Goal: Information Seeking & Learning: Learn about a topic

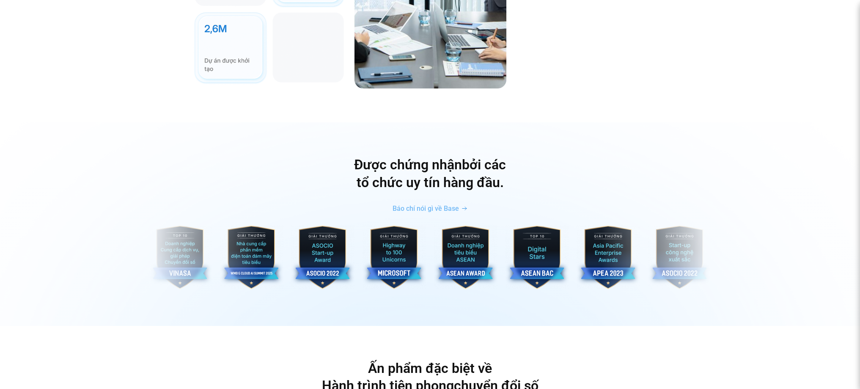
scroll to position [3184, 0]
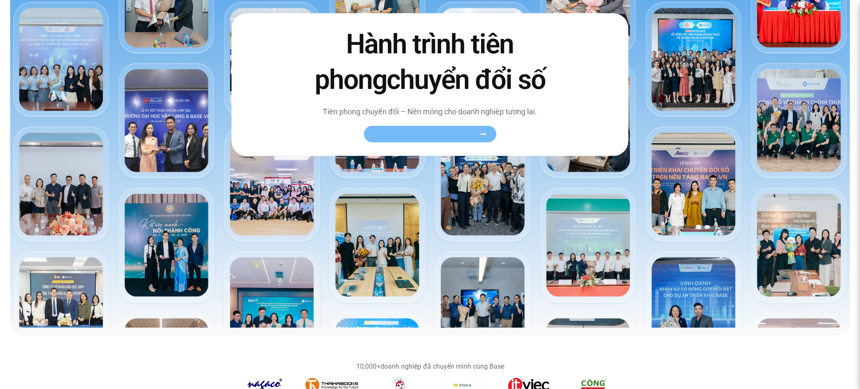
click at [424, 137] on span "Xem toàn bộ câu chuyện khách hàng" at bounding box center [426, 134] width 104 height 6
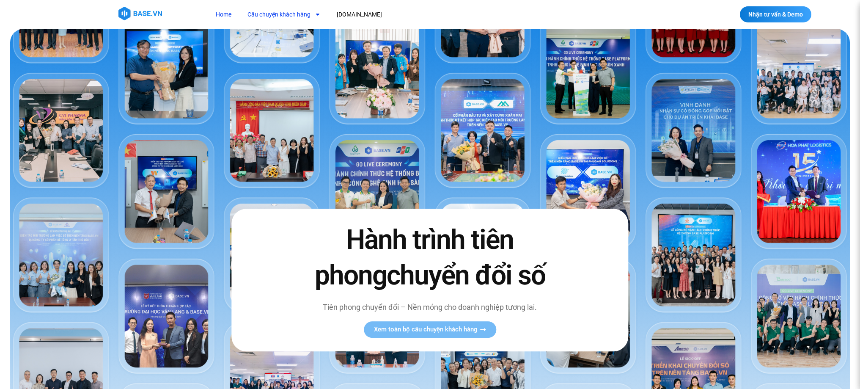
click at [301, 14] on link "Câu chuyện khách hàng" at bounding box center [284, 15] width 86 height 16
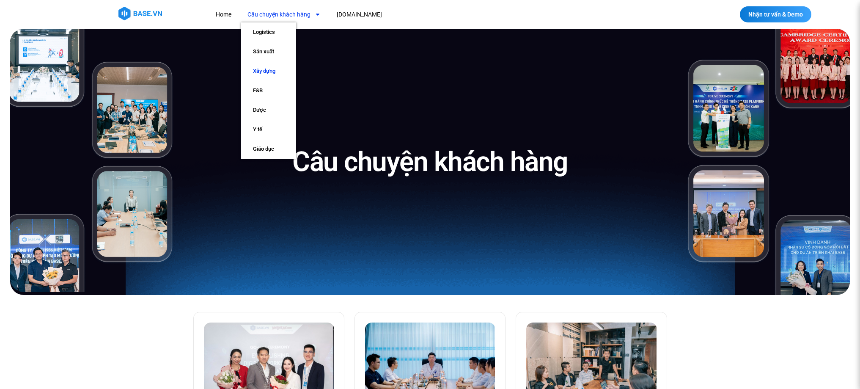
click at [268, 76] on link "Xây dựng" at bounding box center [268, 70] width 55 height 19
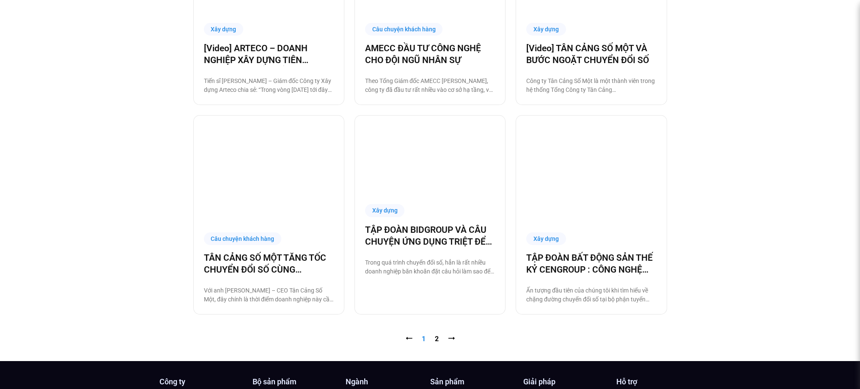
scroll to position [838, 0]
